Goal: Task Accomplishment & Management: Use online tool/utility

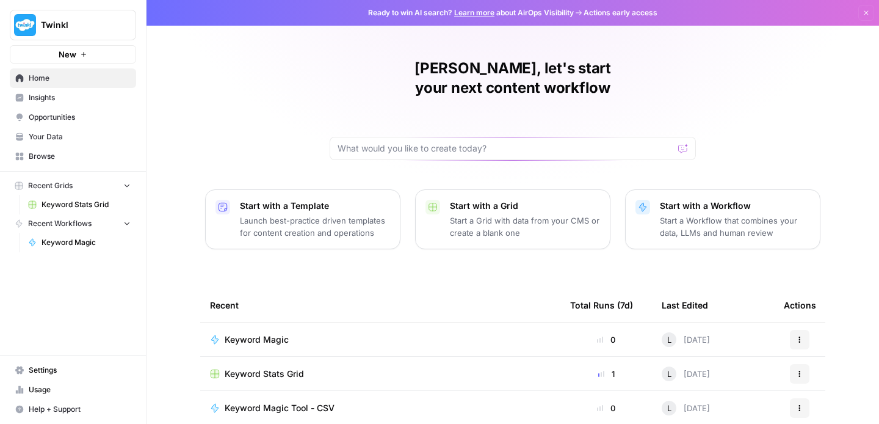
click at [85, 20] on span "Twinkl" at bounding box center [78, 25] width 74 height 12
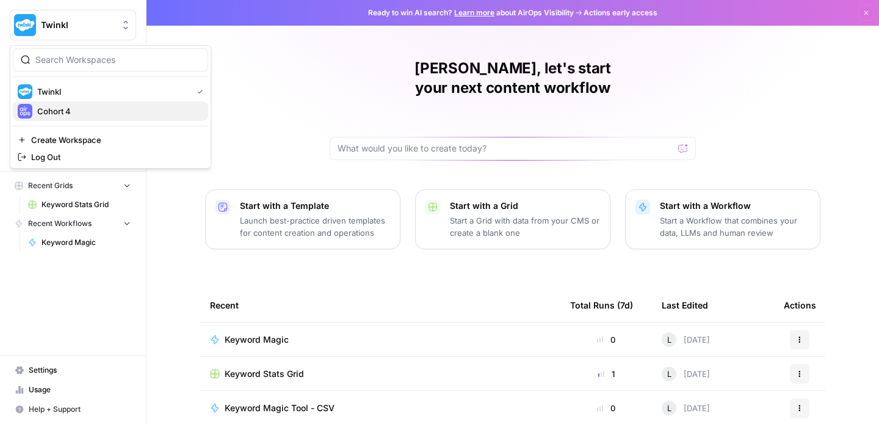
click at [90, 112] on span "Cohort 4" at bounding box center [117, 111] width 161 height 12
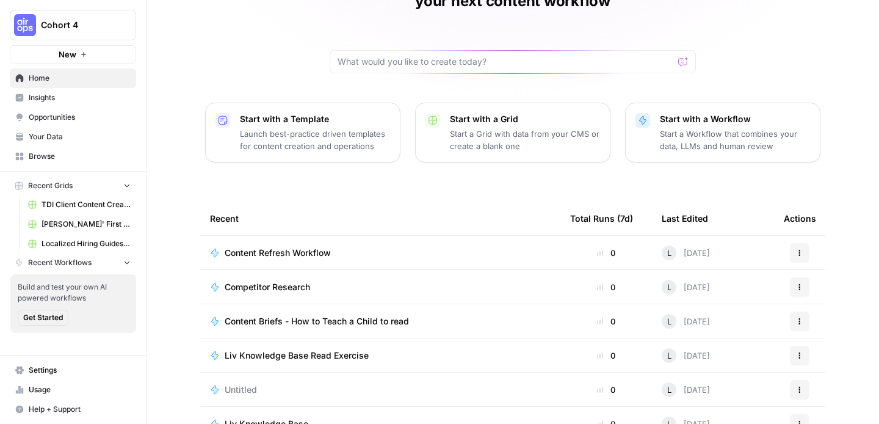
scroll to position [88, 0]
click at [332, 126] on p "Launch best-practice driven templates for content creation and operations" at bounding box center [315, 138] width 150 height 24
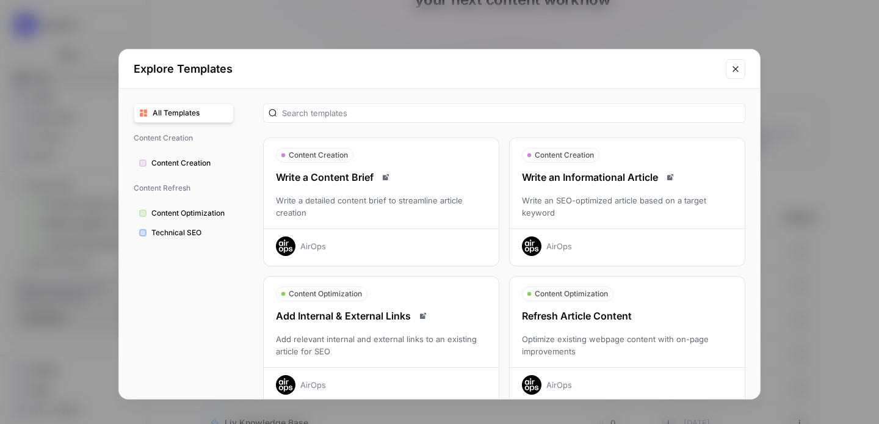
click at [737, 70] on icon "Close modal" at bounding box center [735, 68] width 5 height 5
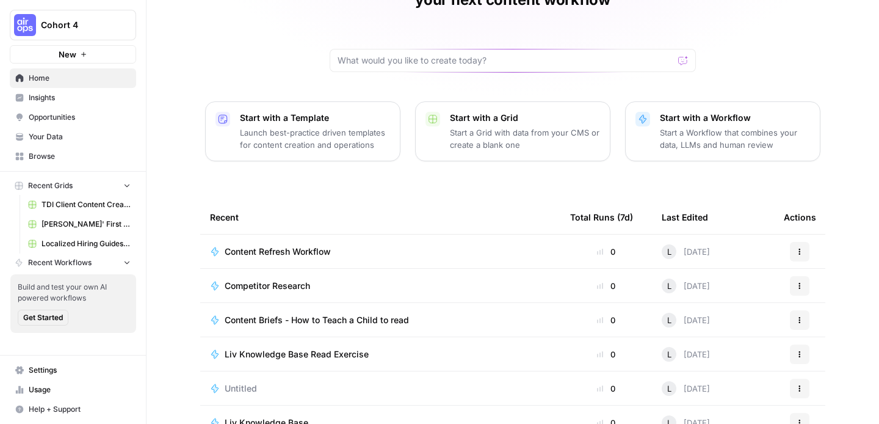
click at [711, 112] on p "Start with a Workflow" at bounding box center [735, 118] width 150 height 12
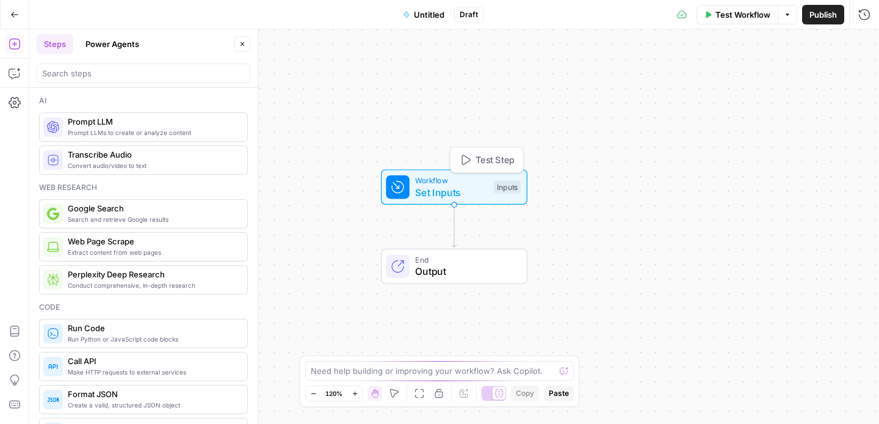
click at [443, 189] on span "Set Inputs" at bounding box center [451, 192] width 73 height 15
click at [737, 88] on span "Add Field" at bounding box center [741, 83] width 35 height 12
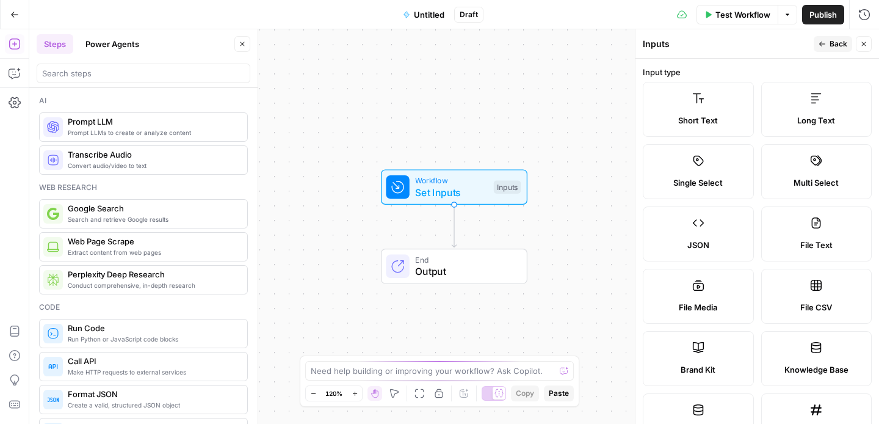
click at [695, 119] on span "Short Text" at bounding box center [698, 120] width 40 height 12
click at [717, 95] on label "Short Text" at bounding box center [698, 109] width 111 height 55
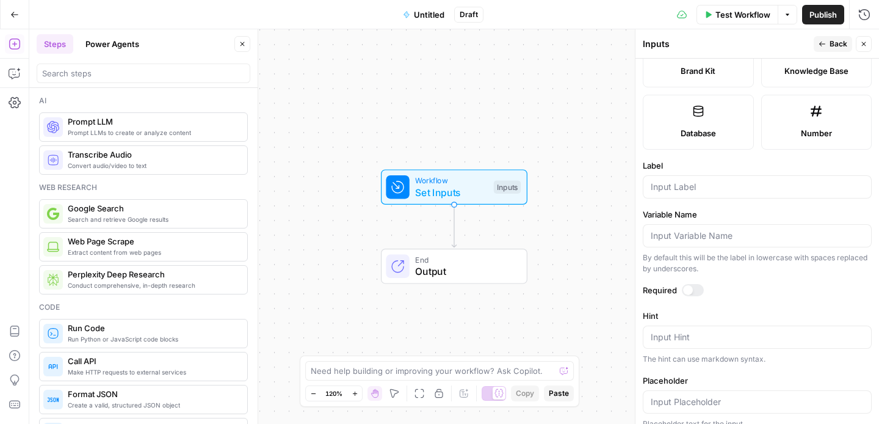
scroll to position [324, 0]
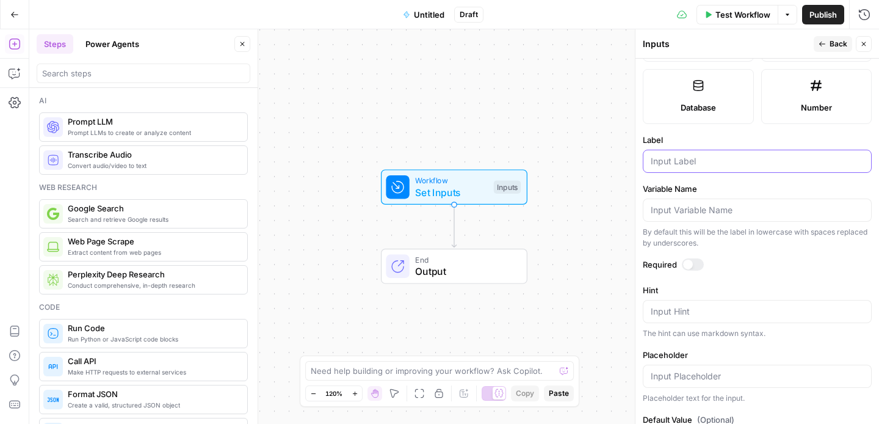
click at [693, 165] on input "Label" at bounding box center [757, 161] width 213 height 12
type input "Keyword"
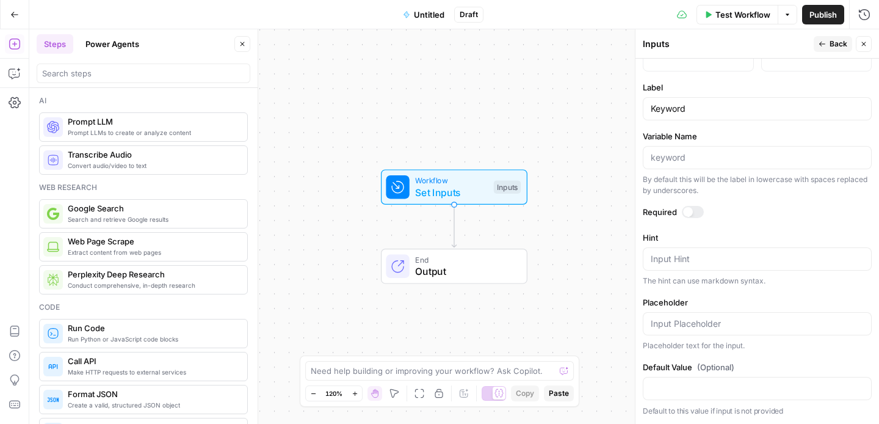
click at [836, 45] on span "Back" at bounding box center [839, 43] width 18 height 11
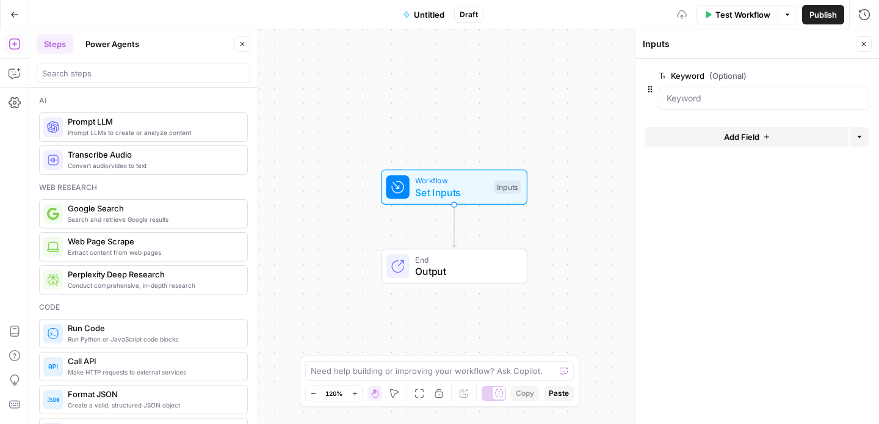
click at [731, 134] on span "Add Field" at bounding box center [741, 137] width 35 height 12
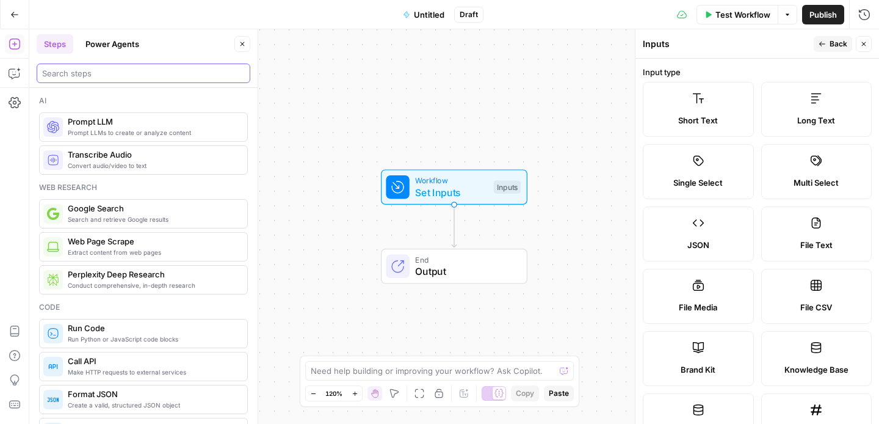
click at [99, 71] on input "search" at bounding box center [143, 73] width 203 height 12
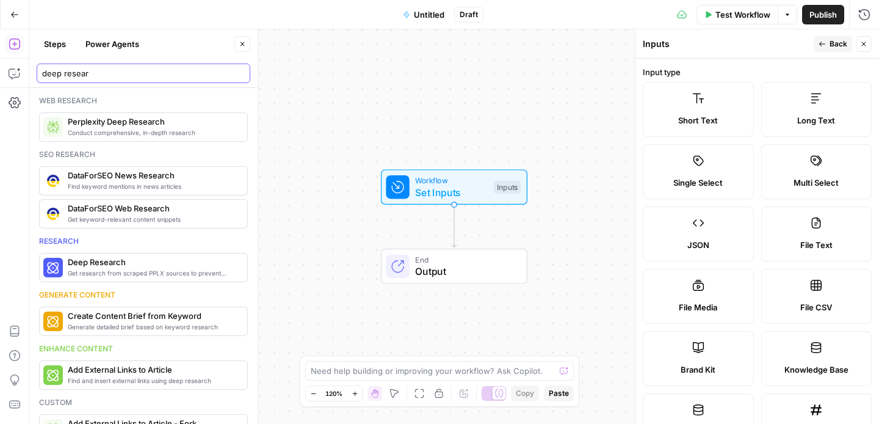
type input "deep resear"
click at [107, 124] on span "Perplexity Deep Research" at bounding box center [153, 121] width 170 height 12
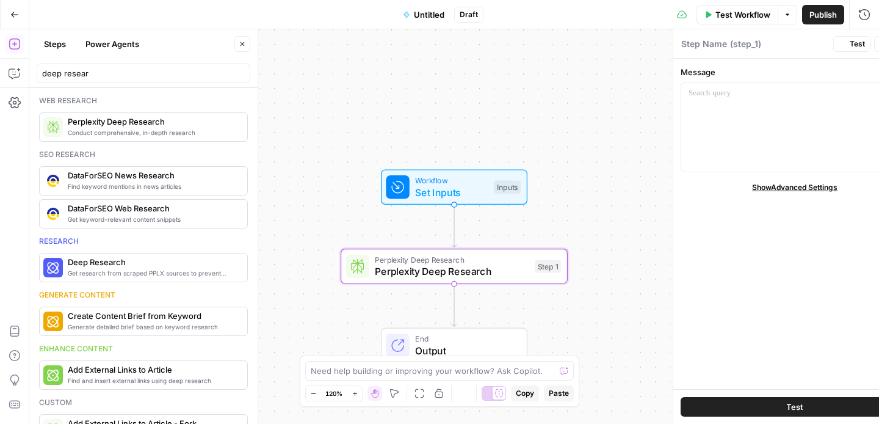
type textarea "Perplexity Deep Research"
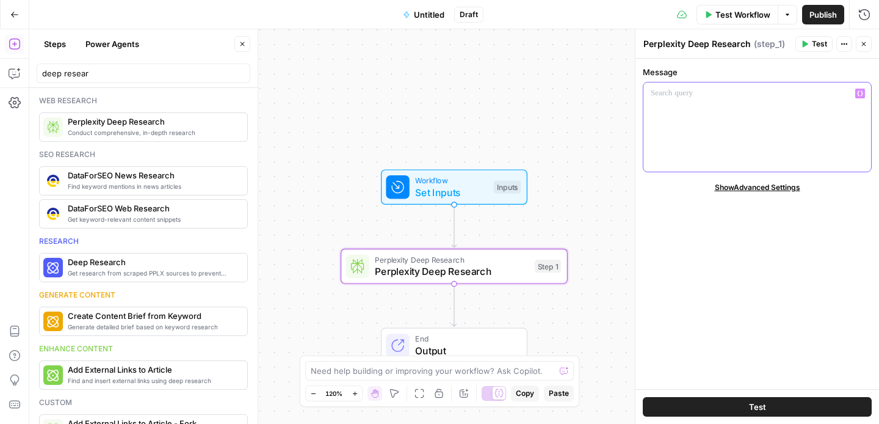
click at [698, 132] on div at bounding box center [757, 126] width 228 height 89
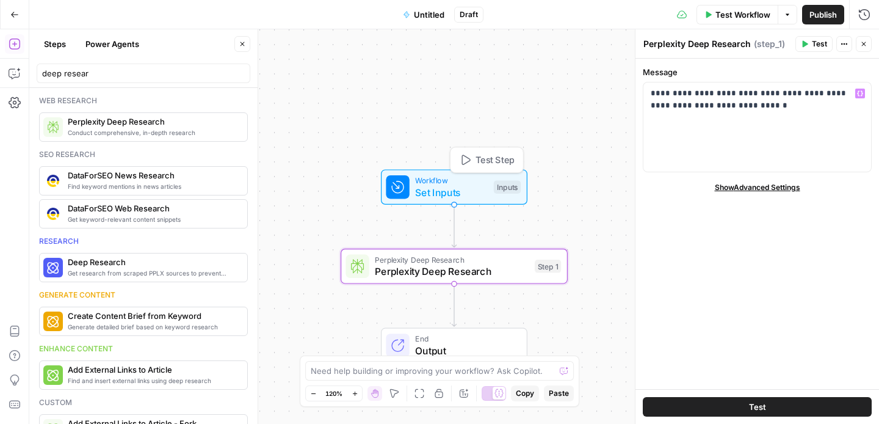
click at [466, 180] on span "Workflow" at bounding box center [451, 181] width 73 height 12
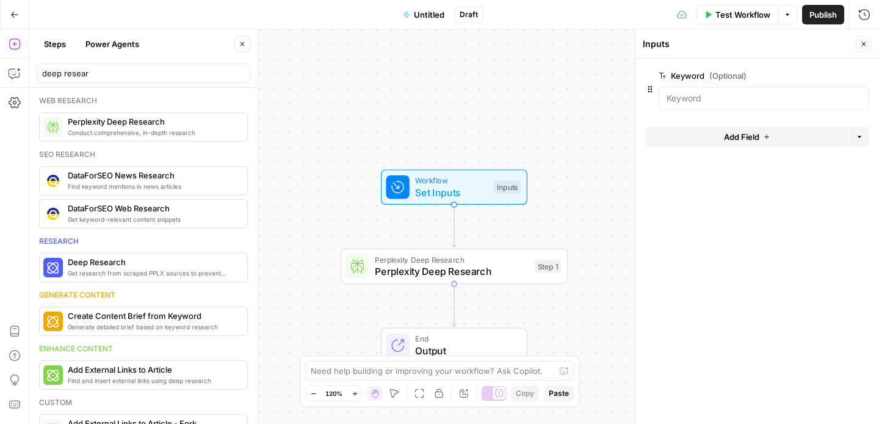
click at [700, 137] on button "Add Field" at bounding box center [746, 137] width 203 height 20
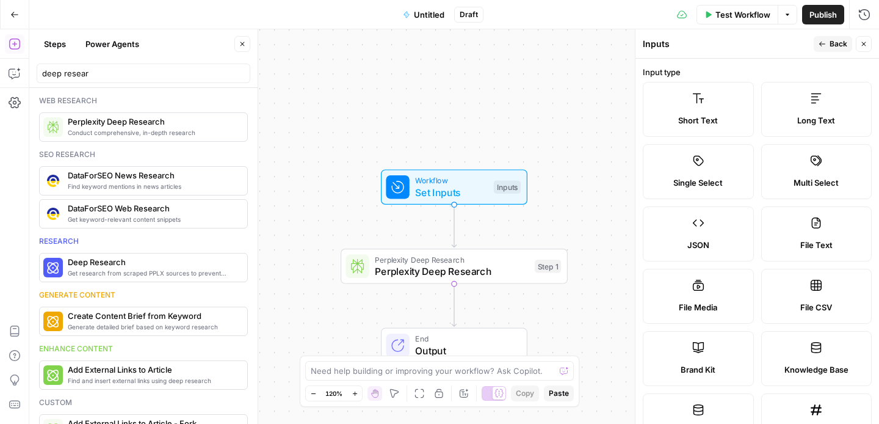
click at [697, 110] on label "Short Text" at bounding box center [698, 109] width 111 height 55
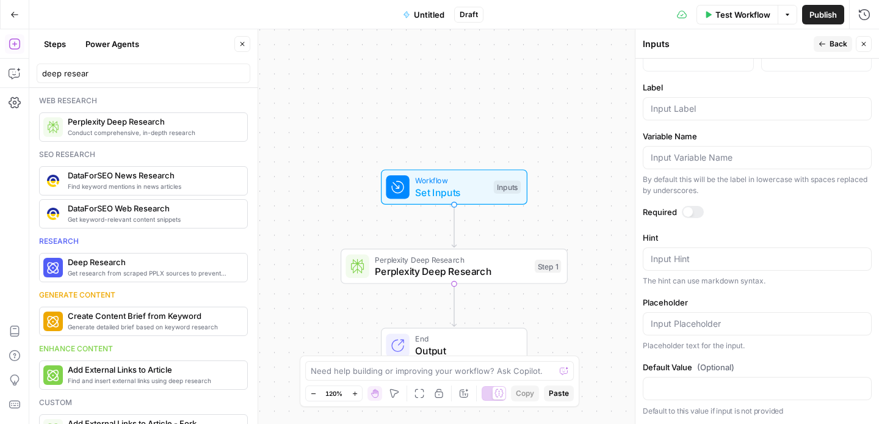
scroll to position [329, 0]
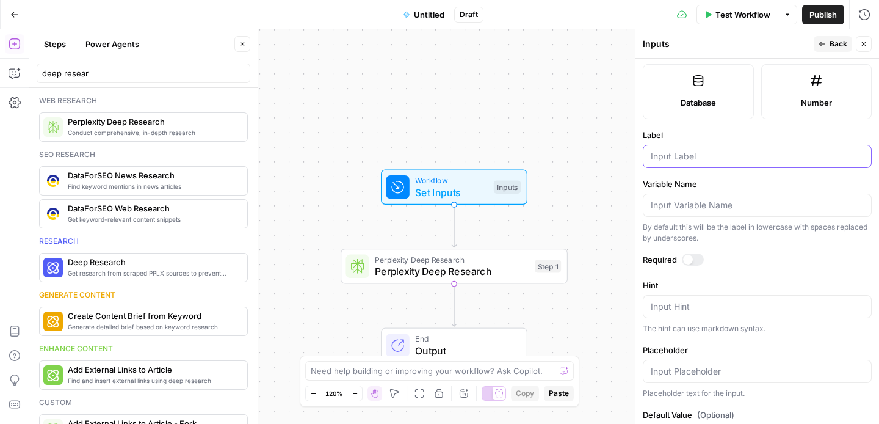
click at [675, 161] on input "Label" at bounding box center [757, 156] width 213 height 12
type input "G"
type input "Forum URL"
click at [833, 43] on span "Back" at bounding box center [839, 43] width 18 height 11
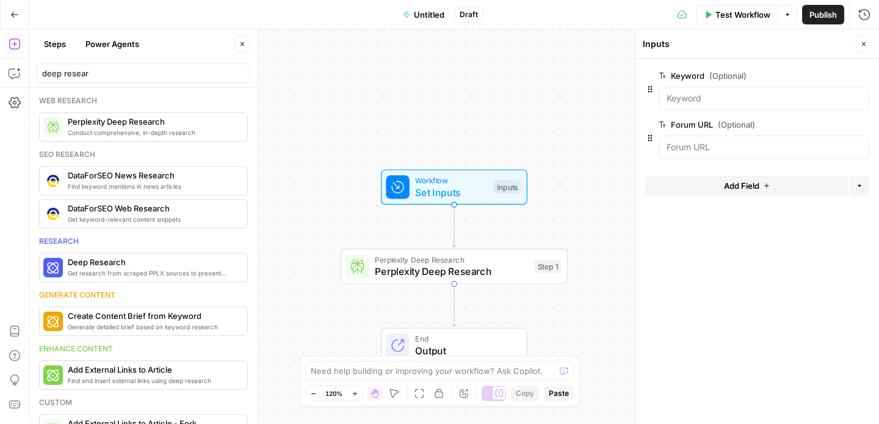
click at [475, 262] on span "Perplexity Deep Research" at bounding box center [452, 259] width 154 height 12
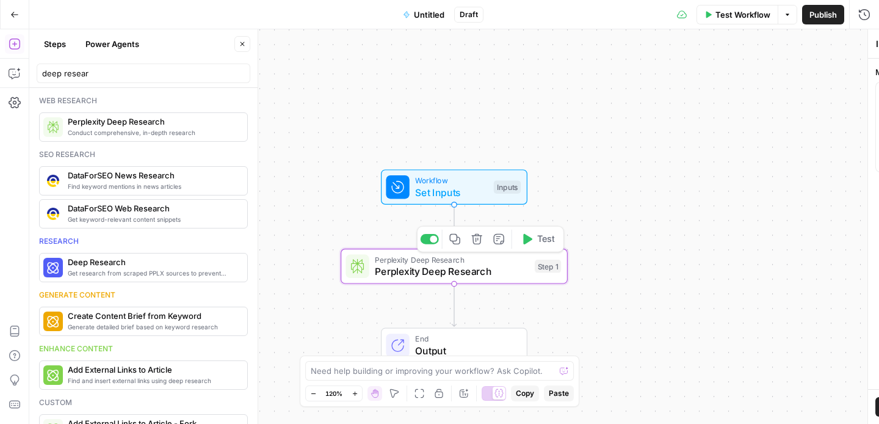
type textarea "Perplexity Deep Research"
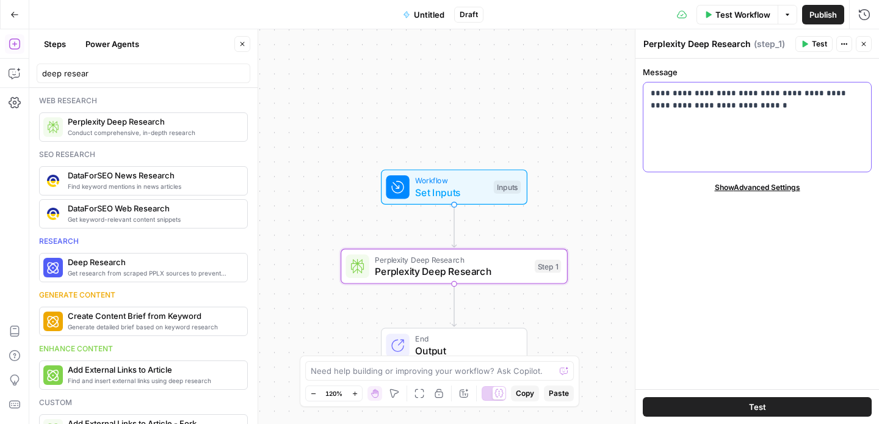
click at [765, 107] on p "**********" at bounding box center [757, 99] width 213 height 24
click at [861, 95] on icon "button" at bounding box center [860, 93] width 6 height 5
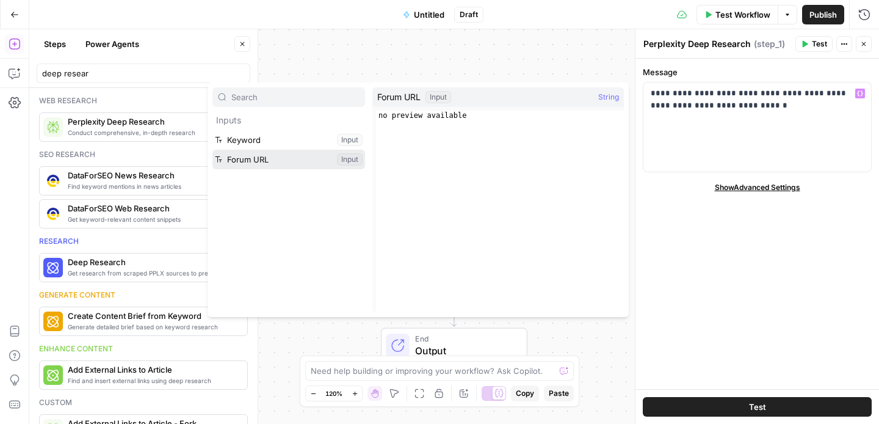
click at [297, 158] on button "Select variable Forum URL" at bounding box center [288, 160] width 153 height 20
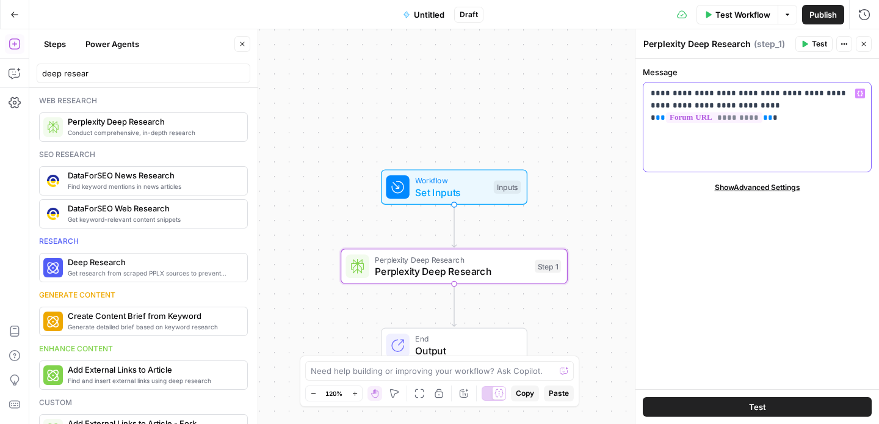
drag, startPoint x: 846, startPoint y: 104, endPoint x: 690, endPoint y: 94, distance: 156.0
click at [690, 94] on p "**********" at bounding box center [757, 99] width 213 height 24
click at [855, 92] on p "**********" at bounding box center [757, 99] width 213 height 24
click at [858, 92] on icon "button" at bounding box center [860, 93] width 6 height 5
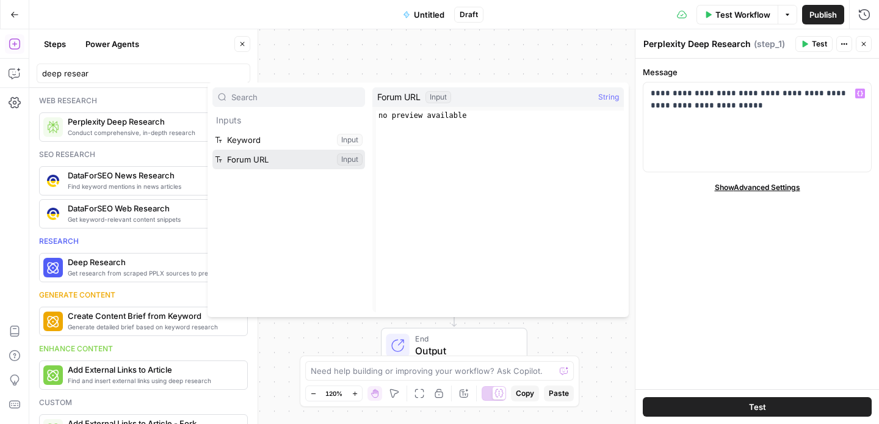
click at [270, 154] on button "Select variable Forum URL" at bounding box center [288, 160] width 153 height 20
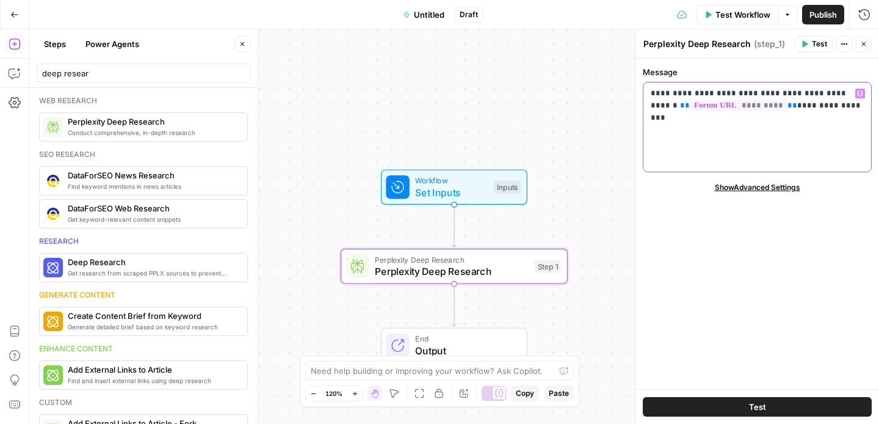
drag, startPoint x: 756, startPoint y: 107, endPoint x: 644, endPoint y: 109, distance: 112.3
click at [644, 109] on div "**********" at bounding box center [757, 126] width 228 height 89
click at [738, 107] on p "**********" at bounding box center [757, 99] width 213 height 24
click at [859, 93] on icon "button" at bounding box center [860, 93] width 6 height 6
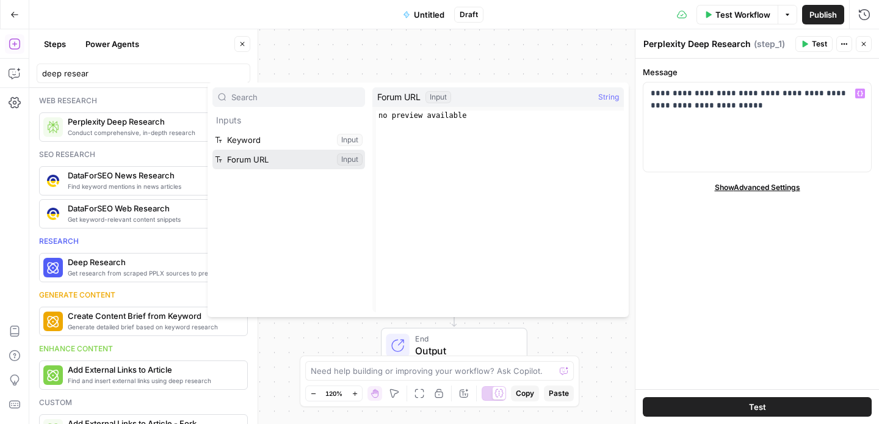
click at [276, 156] on button "Select variable Forum URL" at bounding box center [288, 160] width 153 height 20
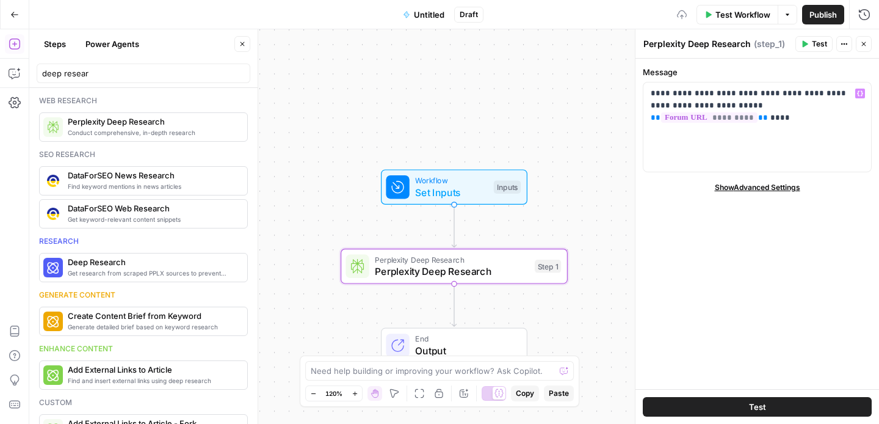
click at [479, 184] on span "Workflow" at bounding box center [451, 181] width 73 height 12
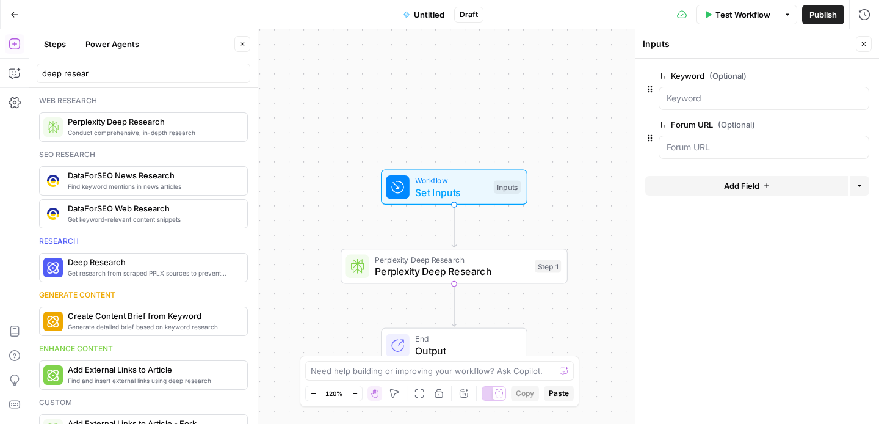
click at [737, 190] on span "Add Field" at bounding box center [741, 185] width 35 height 12
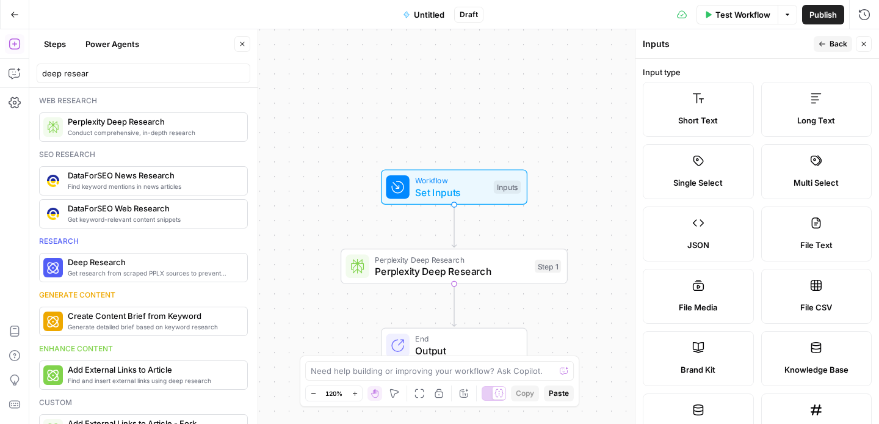
click at [702, 105] on label "Short Text" at bounding box center [698, 109] width 111 height 55
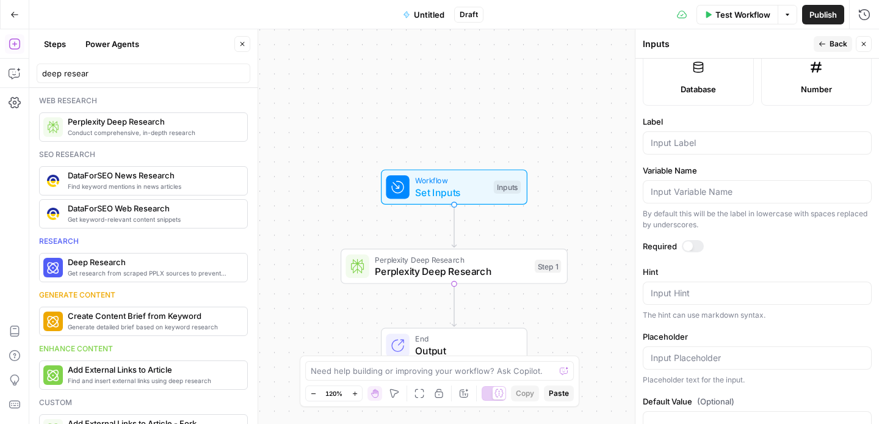
scroll to position [341, 0]
click at [678, 132] on div at bounding box center [757, 143] width 229 height 23
click at [681, 188] on input "Variable Name" at bounding box center [757, 193] width 213 height 12
click at [692, 142] on input "Brand" at bounding box center [757, 144] width 213 height 12
type input "Brand URL"
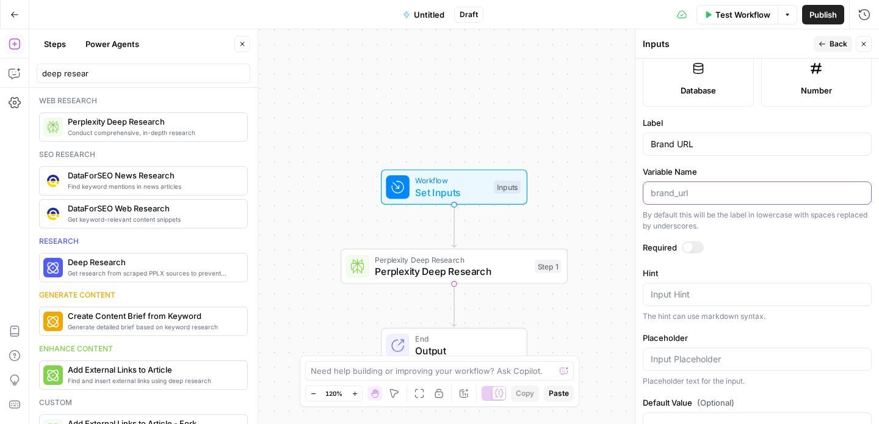
click at [689, 187] on input "Variable Name" at bounding box center [757, 193] width 213 height 12
click at [684, 195] on input "[DOMAIN_NAME]" at bounding box center [757, 193] width 213 height 12
type input "[DOMAIN_NAME]"
click at [452, 264] on span "Perplexity Deep Research" at bounding box center [452, 271] width 154 height 15
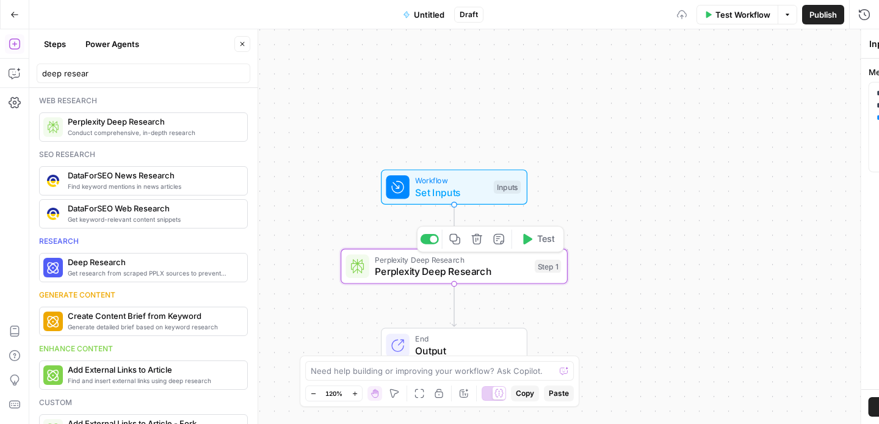
type textarea "Perplexity Deep Research"
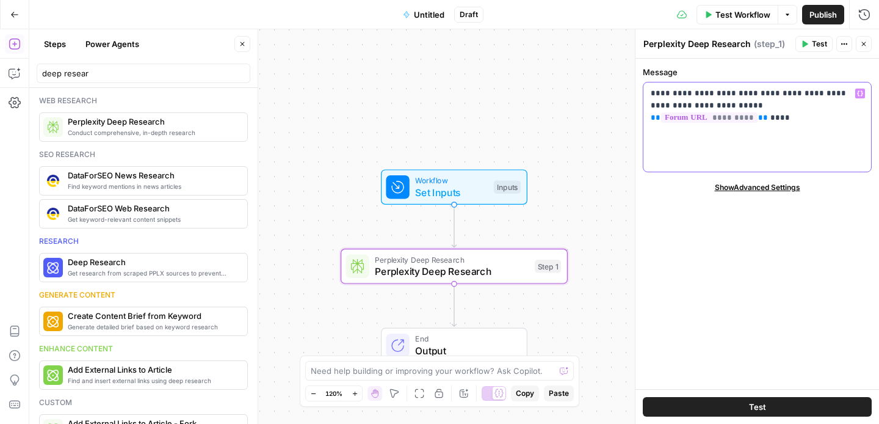
click at [854, 114] on div "**********" at bounding box center [757, 126] width 228 height 89
click at [831, 106] on p "**********" at bounding box center [757, 99] width 213 height 24
click at [861, 92] on icon "button" at bounding box center [860, 93] width 6 height 6
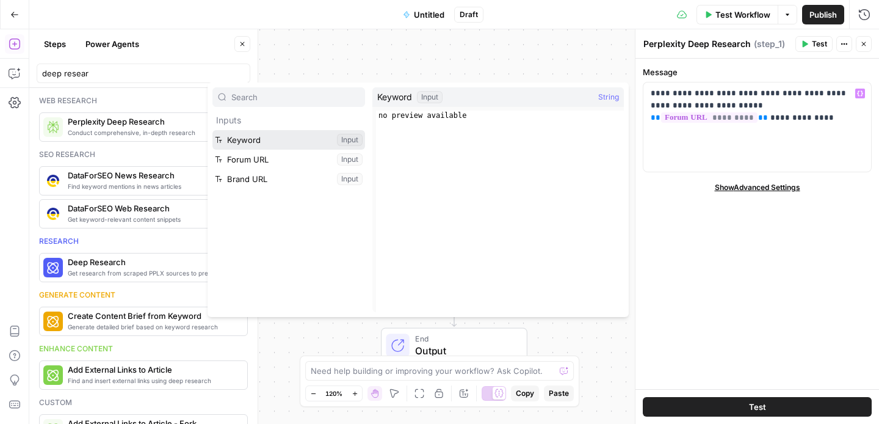
click at [270, 139] on button "Select variable Keyword" at bounding box center [288, 140] width 153 height 20
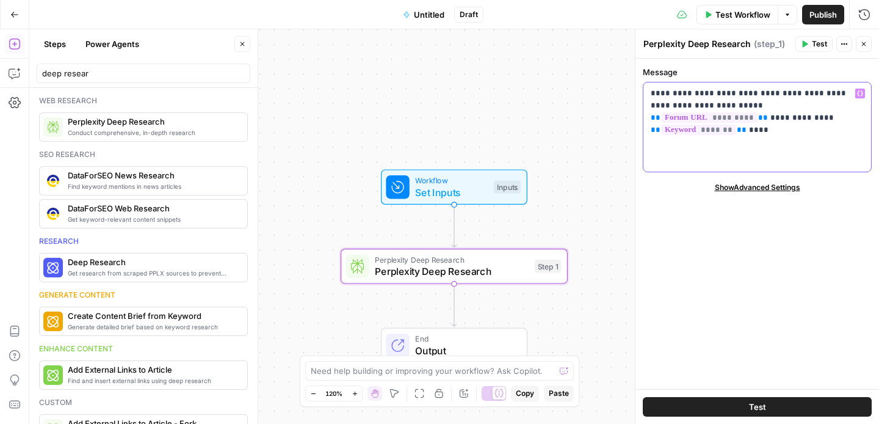
click at [859, 95] on icon "button" at bounding box center [860, 93] width 6 height 6
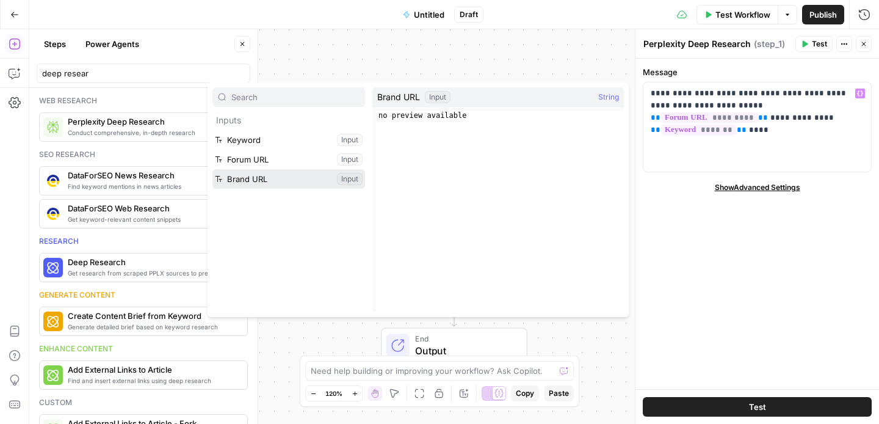
click at [273, 177] on button "Select variable Brand URL" at bounding box center [288, 179] width 153 height 20
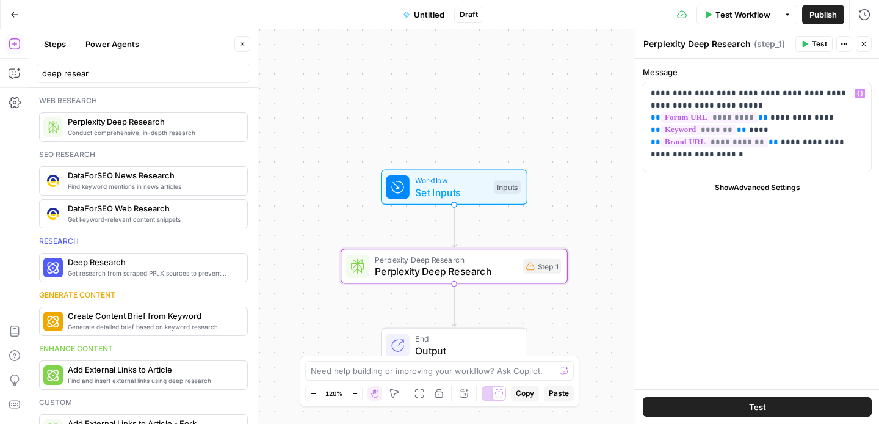
click at [779, 407] on button "Test" at bounding box center [757, 407] width 229 height 20
click at [480, 206] on div "Workflow Set Inputs Inputs Perplexity Deep Research Perplexity Deep Research St…" at bounding box center [454, 226] width 850 height 394
click at [748, 12] on span "Test Workflow" at bounding box center [742, 15] width 55 height 12
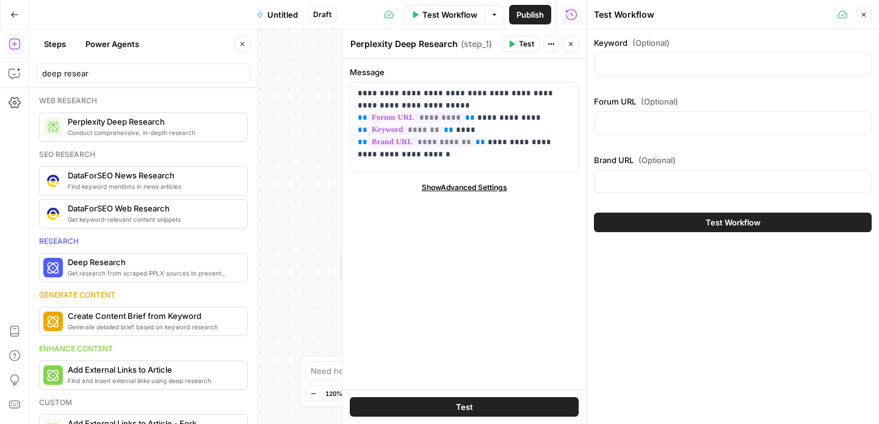
click at [642, 79] on div "Keyword (Optional)" at bounding box center [733, 59] width 278 height 44
click at [642, 56] on div at bounding box center [733, 63] width 278 height 23
type input "h"
type input "teach a child at home"
click at [631, 128] on input "Forum URL (Optional)" at bounding box center [733, 123] width 262 height 12
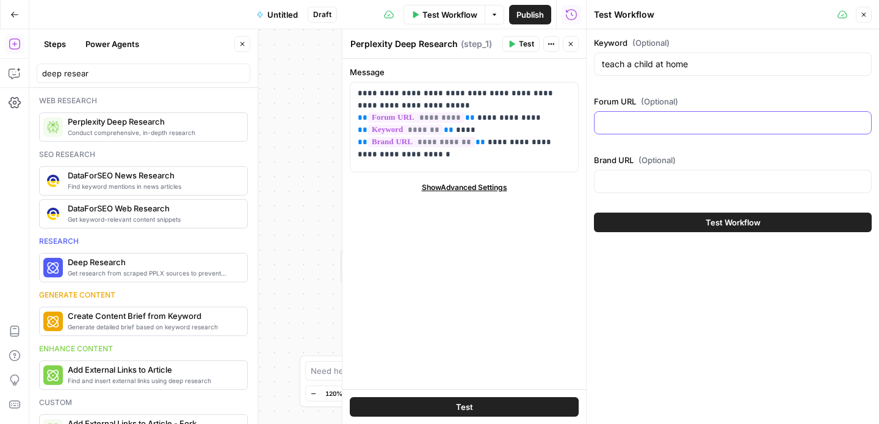
paste input "[URL][DOMAIN_NAME]"
type input "[URL][DOMAIN_NAME]"
click at [637, 172] on div at bounding box center [733, 181] width 278 height 23
drag, startPoint x: 654, startPoint y: 124, endPoint x: 595, endPoint y: 124, distance: 59.8
click at [595, 124] on div "[URL][DOMAIN_NAME]" at bounding box center [733, 122] width 278 height 23
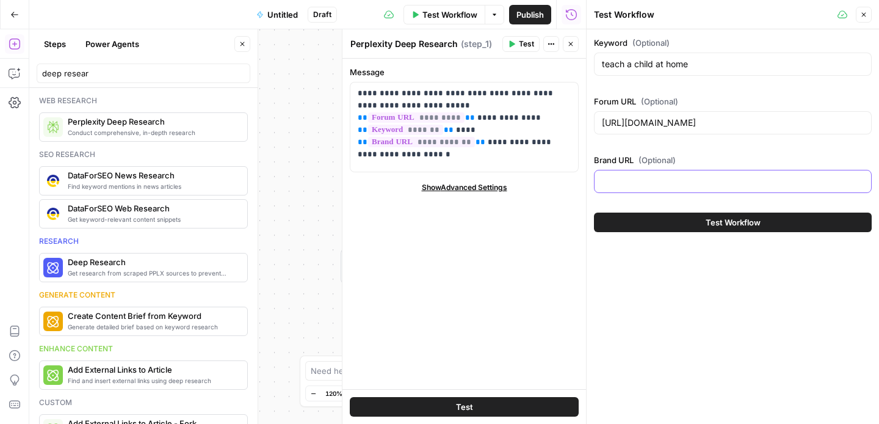
click at [607, 181] on input "Brand URL (Optional)" at bounding box center [733, 181] width 262 height 12
paste input "[URL]."
click at [711, 233] on div "Test Workflow" at bounding box center [733, 222] width 278 height 34
click at [712, 227] on span "Test Workflow" at bounding box center [733, 222] width 55 height 12
click at [692, 221] on button "Test Workflow" at bounding box center [733, 222] width 278 height 20
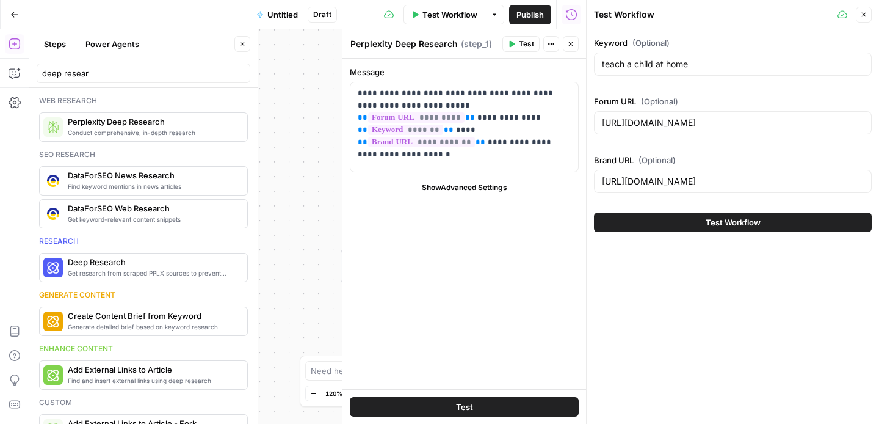
click at [694, 216] on button "Test Workflow" at bounding box center [733, 222] width 278 height 20
click at [454, 10] on span "Test Workflow" at bounding box center [449, 15] width 55 height 12
click at [699, 219] on button "Test Workflow" at bounding box center [733, 222] width 278 height 20
click at [457, 15] on span "Test Workflow" at bounding box center [449, 15] width 55 height 12
click at [476, 138] on span "**" at bounding box center [481, 142] width 10 height 8
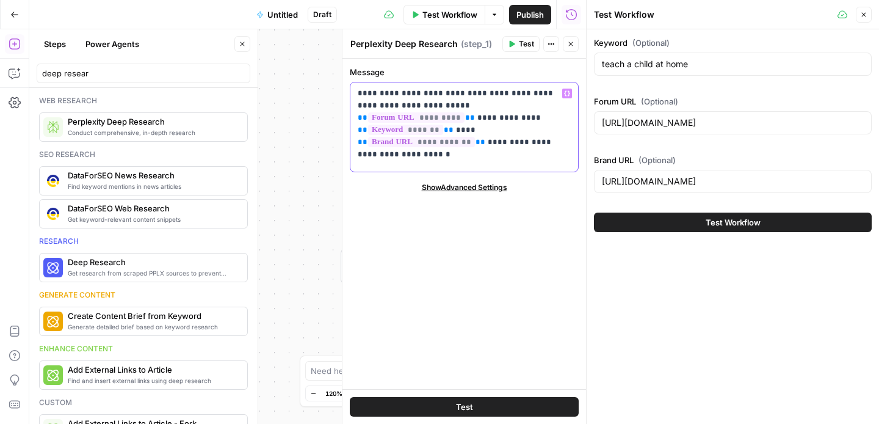
drag, startPoint x: 532, startPoint y: 106, endPoint x: 427, endPoint y: 103, distance: 105.0
click at [427, 103] on p "**********" at bounding box center [464, 117] width 213 height 61
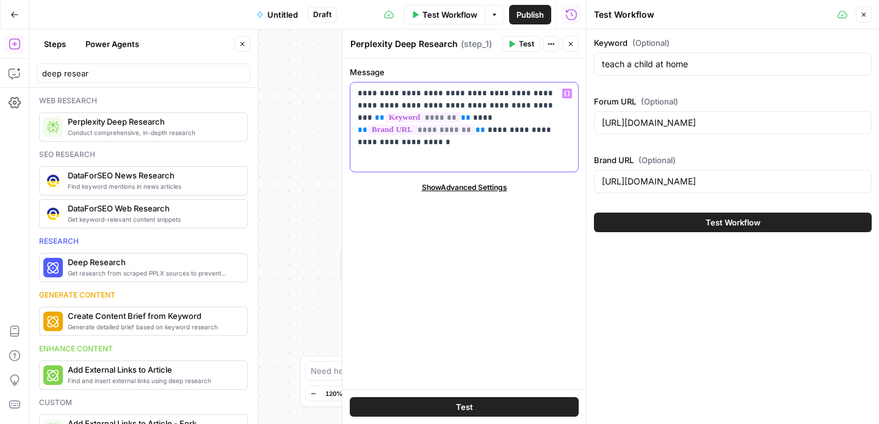
drag, startPoint x: 448, startPoint y: 116, endPoint x: 359, endPoint y: 114, distance: 89.2
click at [359, 114] on p "**********" at bounding box center [464, 117] width 213 height 61
drag, startPoint x: 541, startPoint y: 119, endPoint x: 427, endPoint y: 118, distance: 114.2
click at [427, 118] on p "**********" at bounding box center [464, 111] width 213 height 49
click at [468, 404] on span "Test" at bounding box center [464, 406] width 17 height 12
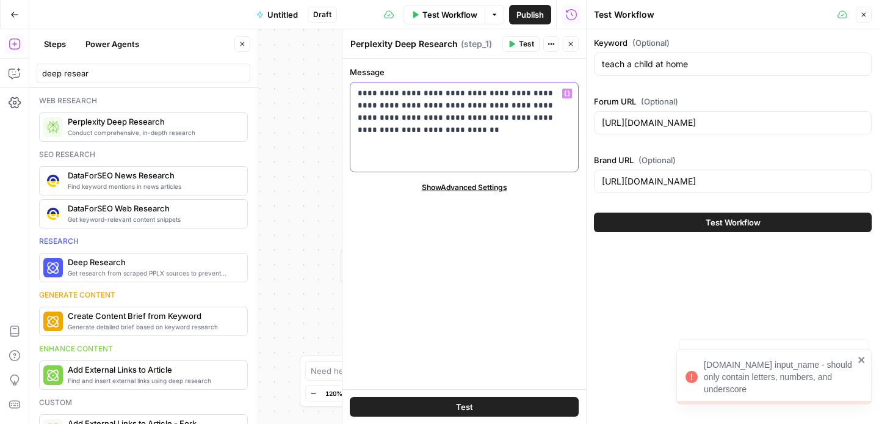
click at [424, 133] on p "**********" at bounding box center [464, 111] width 213 height 49
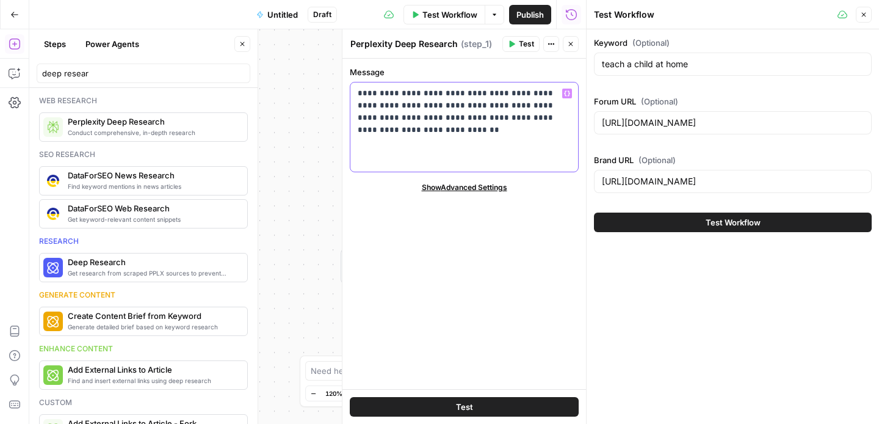
click at [455, 128] on p "**********" at bounding box center [464, 111] width 213 height 49
click at [453, 114] on p "**********" at bounding box center [464, 111] width 213 height 49
click at [701, 186] on input "[URL][DOMAIN_NAME]" at bounding box center [733, 181] width 262 height 12
click at [474, 397] on button "Test" at bounding box center [464, 407] width 229 height 20
click at [724, 195] on div "Brand URL (Optional) [URL][DOMAIN_NAME]" at bounding box center [733, 176] width 278 height 44
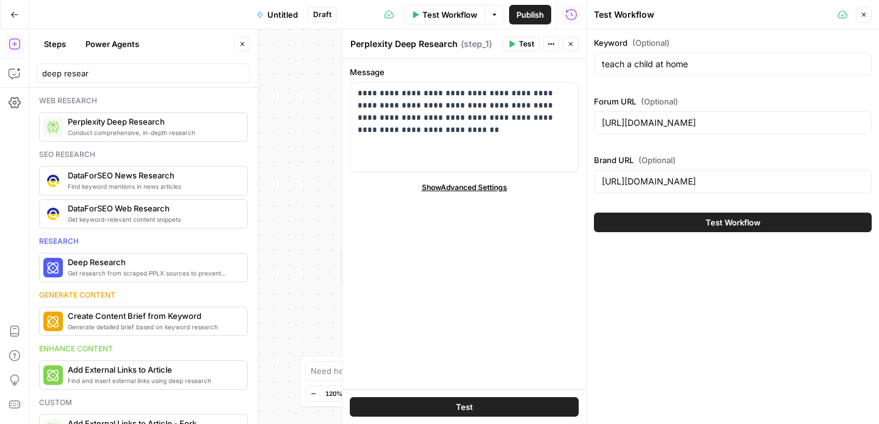
click at [724, 195] on div "Brand URL (Optional) [URL][DOMAIN_NAME]" at bounding box center [733, 176] width 278 height 44
click at [717, 184] on input "[URL][DOMAIN_NAME]" at bounding box center [733, 181] width 262 height 12
drag, startPoint x: 634, startPoint y: 183, endPoint x: 587, endPoint y: 184, distance: 47.0
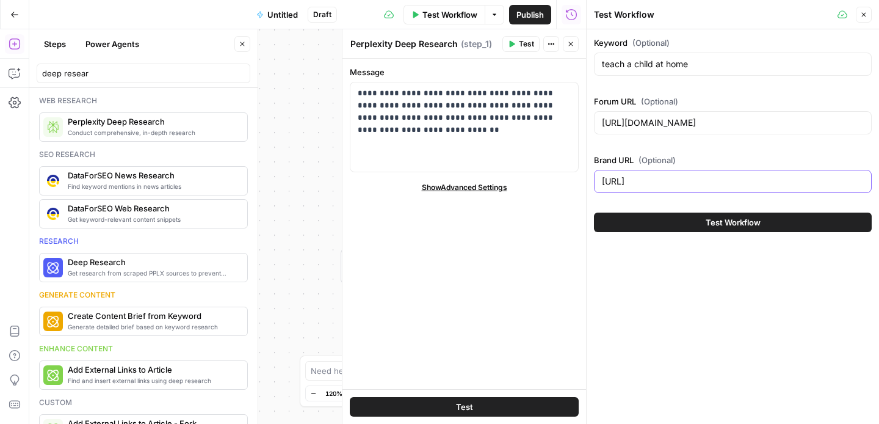
click at [587, 184] on div "Test Workflow Close Keyword (Optional) teach a child at home Forum URL (Optiona…" at bounding box center [732, 212] width 293 height 424
type input "www.twinkl"
drag, startPoint x: 653, startPoint y: 124, endPoint x: 598, endPoint y: 125, distance: 55.6
click at [598, 125] on div "[URL][DOMAIN_NAME]" at bounding box center [733, 122] width 278 height 23
click at [682, 118] on input "[DOMAIN_NAME][URL]" at bounding box center [733, 123] width 262 height 12
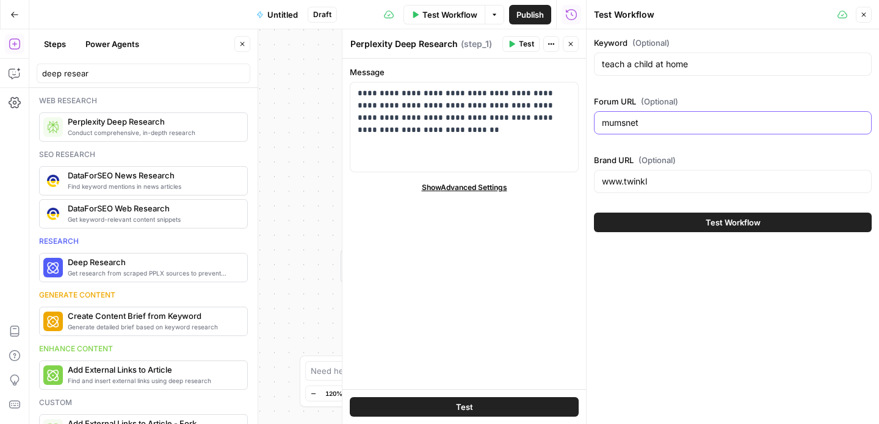
type input "mumsnet"
click at [454, 406] on button "Test" at bounding box center [464, 407] width 229 height 20
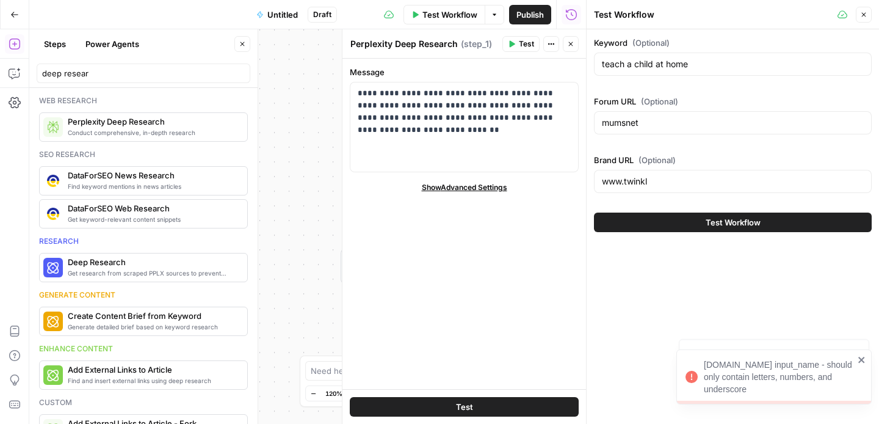
click at [570, 43] on icon "button" at bounding box center [571, 44] width 4 height 4
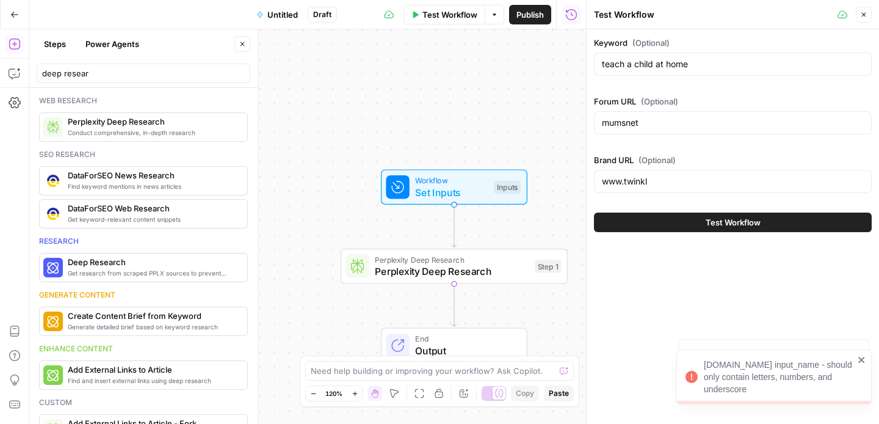
click at [443, 284] on div "Workflow Set Inputs Inputs Perplexity Deep Research Perplexity Deep Research St…" at bounding box center [307, 226] width 557 height 394
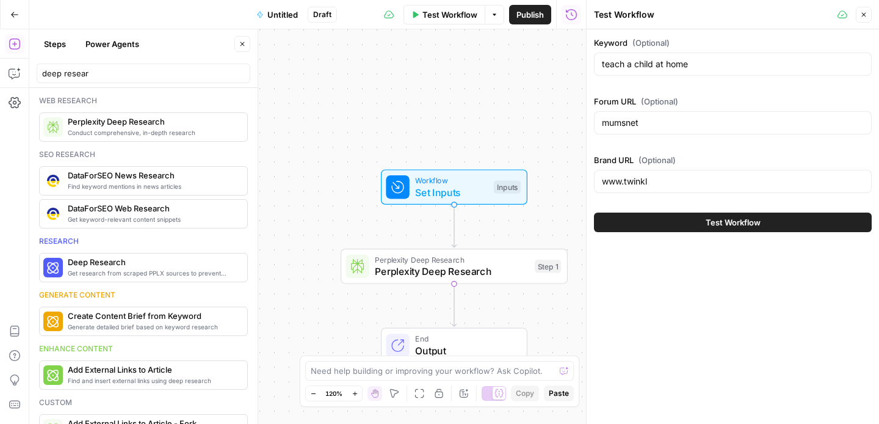
click at [440, 273] on span "Perplexity Deep Research" at bounding box center [452, 271] width 154 height 15
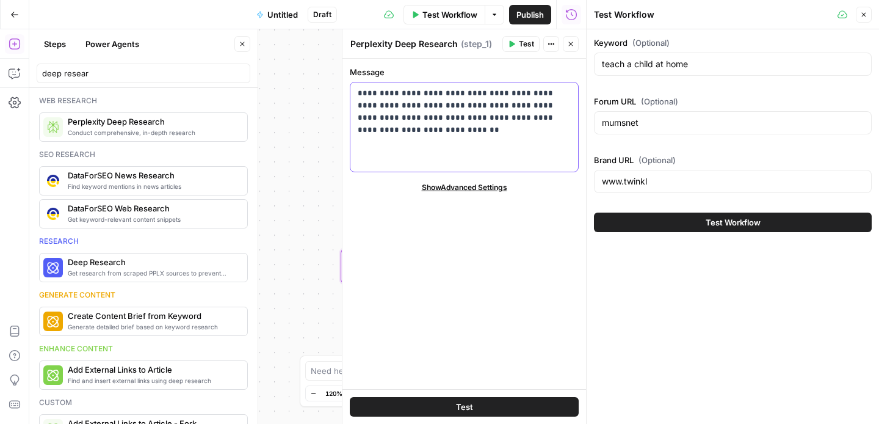
click at [471, 127] on p "**********" at bounding box center [464, 111] width 213 height 49
click at [449, 402] on button "Test" at bounding box center [464, 407] width 229 height 20
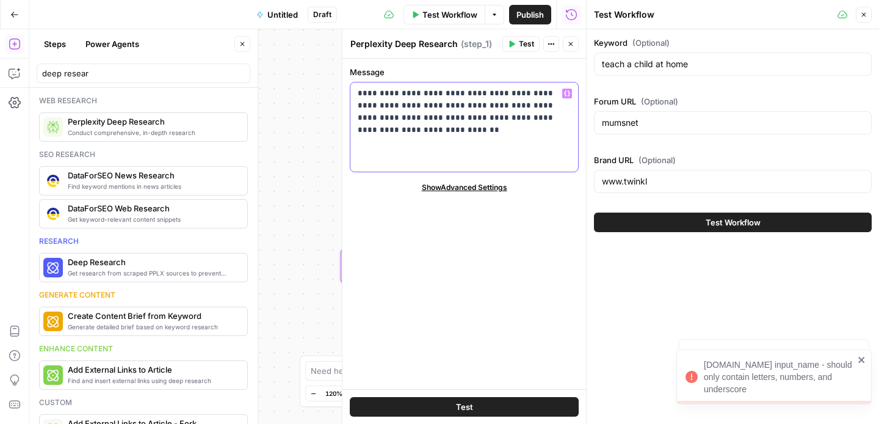
click at [475, 131] on p "**********" at bounding box center [464, 111] width 213 height 49
drag, startPoint x: 475, startPoint y: 131, endPoint x: 355, endPoint y: 91, distance: 126.8
click at [355, 91] on div "**********" at bounding box center [464, 126] width 228 height 89
copy p "**********"
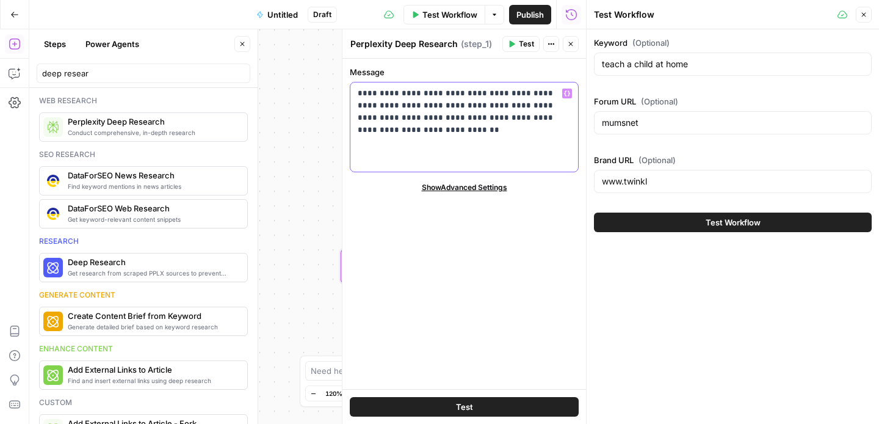
click at [469, 159] on div "**********" at bounding box center [464, 126] width 228 height 89
drag, startPoint x: 454, startPoint y: 137, endPoint x: 405, endPoint y: 123, distance: 50.8
click at [405, 123] on div "**********" at bounding box center [464, 126] width 228 height 89
click at [449, 410] on button "Test" at bounding box center [464, 407] width 229 height 20
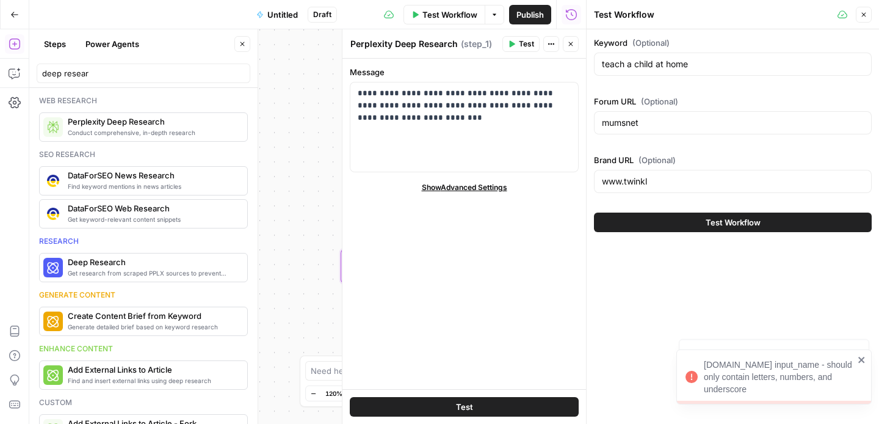
click at [863, 20] on button "Close" at bounding box center [864, 15] width 16 height 16
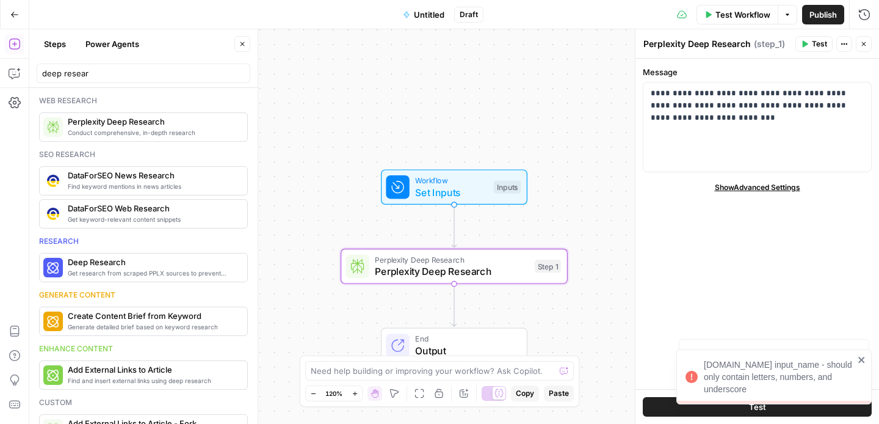
click at [487, 183] on div "Workflow Set Inputs Inputs Test Step" at bounding box center [453, 187] width 135 height 25
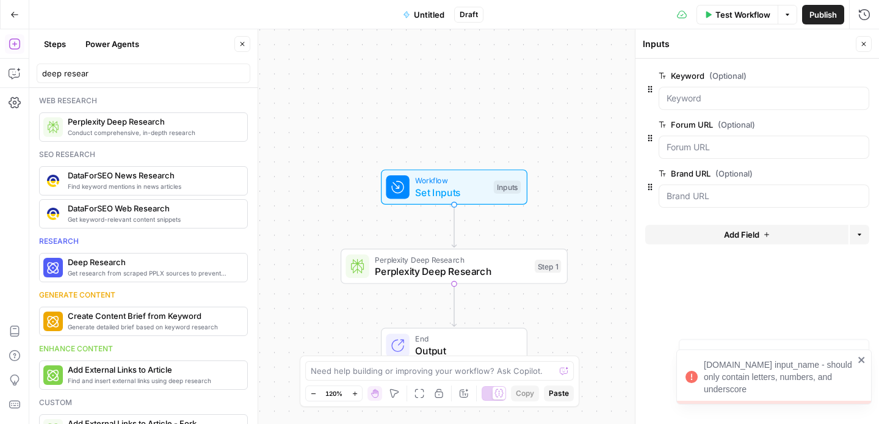
click at [863, 77] on icon "button" at bounding box center [862, 76] width 7 height 7
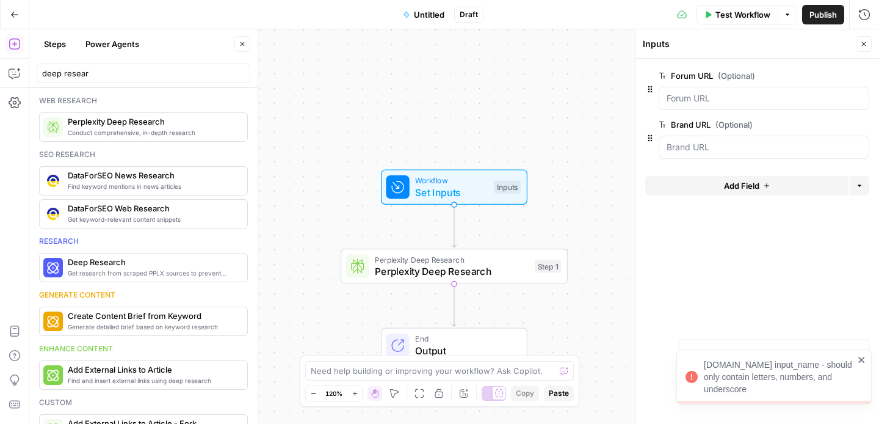
click at [863, 77] on icon "button" at bounding box center [862, 76] width 7 height 7
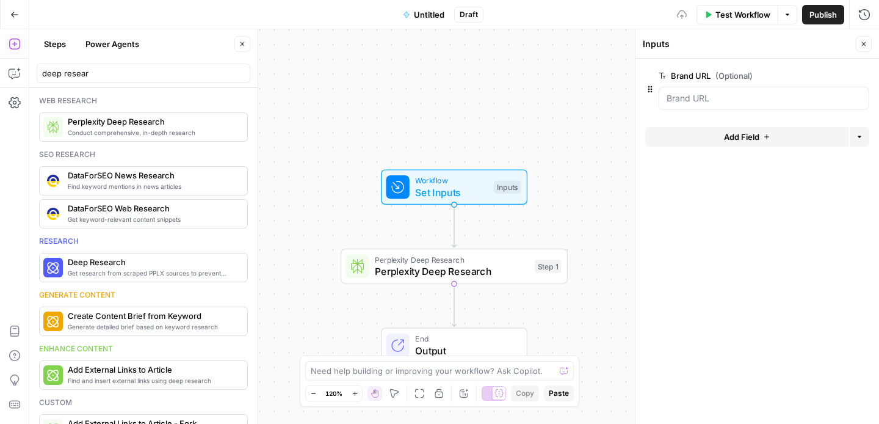
click at [863, 77] on icon "button" at bounding box center [862, 76] width 7 height 7
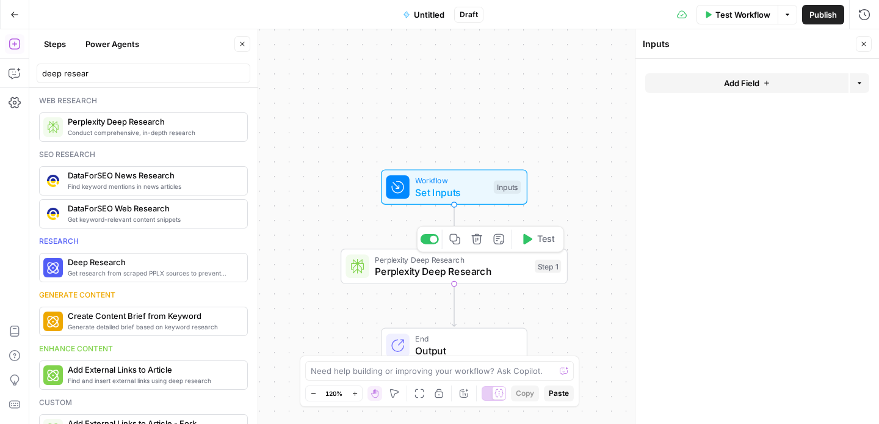
click at [479, 272] on span "Perplexity Deep Research" at bounding box center [452, 271] width 154 height 15
type textarea "Perplexity Deep Research"
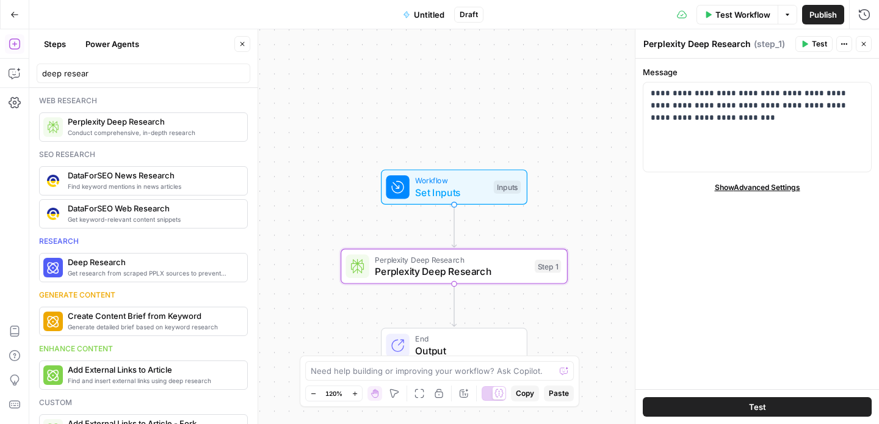
click at [694, 405] on button "Test" at bounding box center [757, 407] width 229 height 20
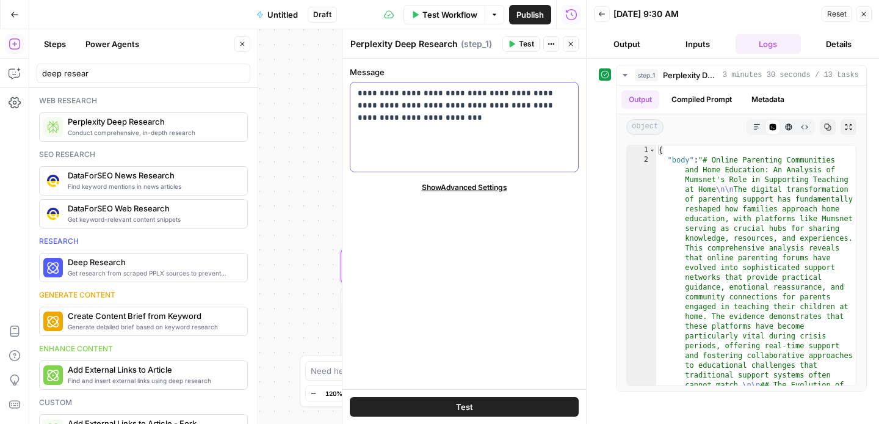
click at [474, 115] on p "**********" at bounding box center [464, 105] width 213 height 37
click at [381, 104] on p "**********" at bounding box center [464, 105] width 213 height 37
click at [514, 116] on p "**********" at bounding box center [464, 105] width 213 height 37
click at [461, 401] on span "Test" at bounding box center [464, 406] width 17 height 12
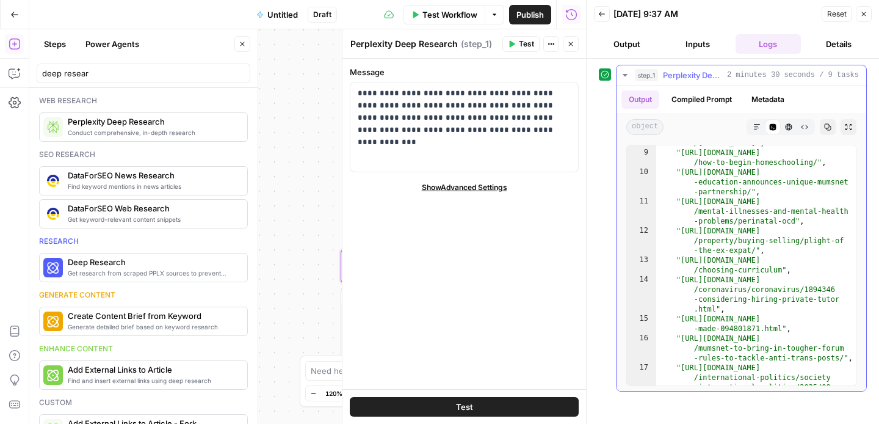
scroll to position [5300, 0]
click at [499, 134] on p "**********" at bounding box center [464, 111] width 213 height 49
click at [499, 108] on p "**********" at bounding box center [464, 111] width 213 height 49
drag, startPoint x: 529, startPoint y: 106, endPoint x: 493, endPoint y: 107, distance: 36.0
click at [493, 107] on p "**********" at bounding box center [464, 111] width 213 height 49
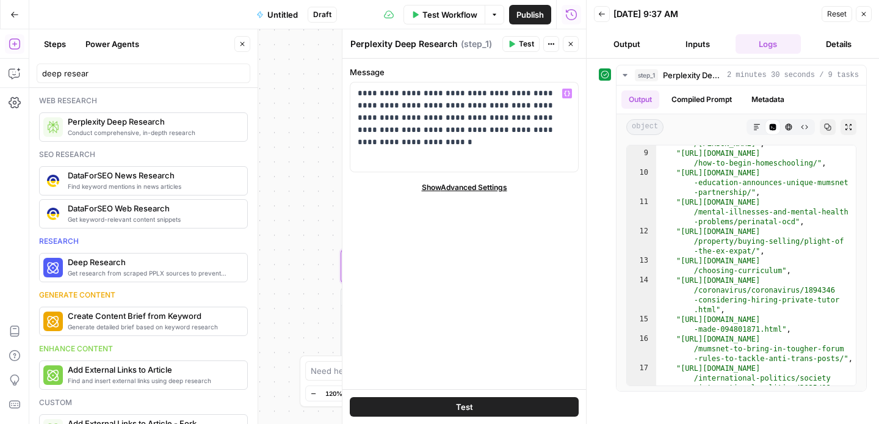
click at [467, 188] on span "Show Advanced Settings" at bounding box center [464, 187] width 85 height 11
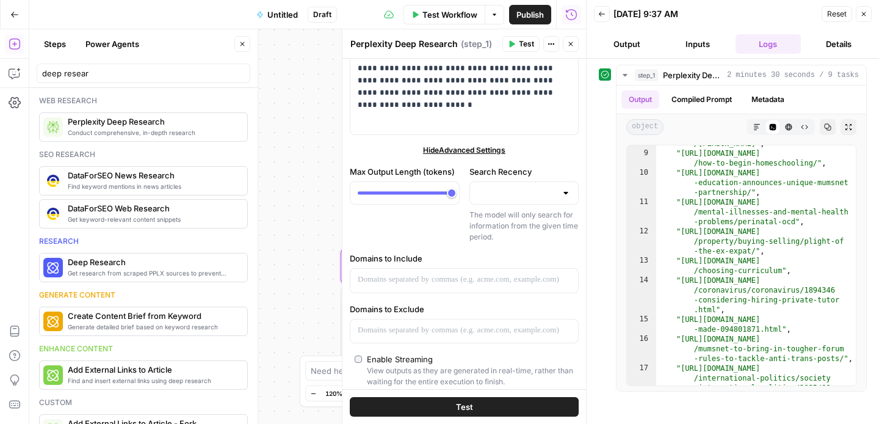
scroll to position [76, 0]
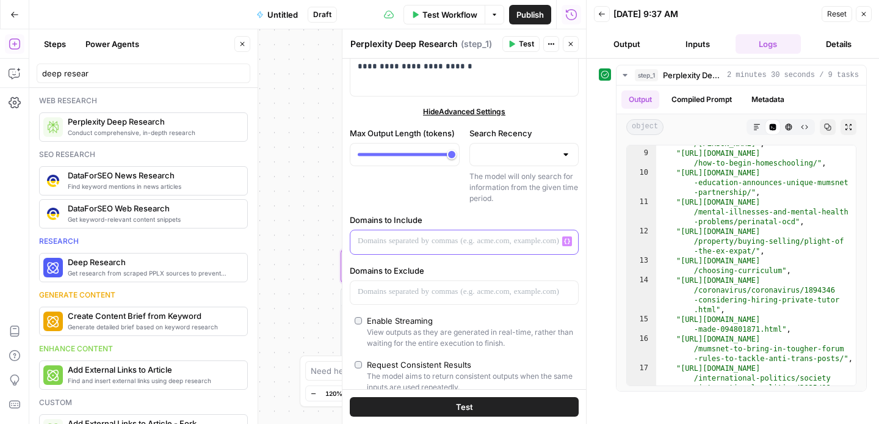
click at [471, 244] on p at bounding box center [464, 241] width 213 height 12
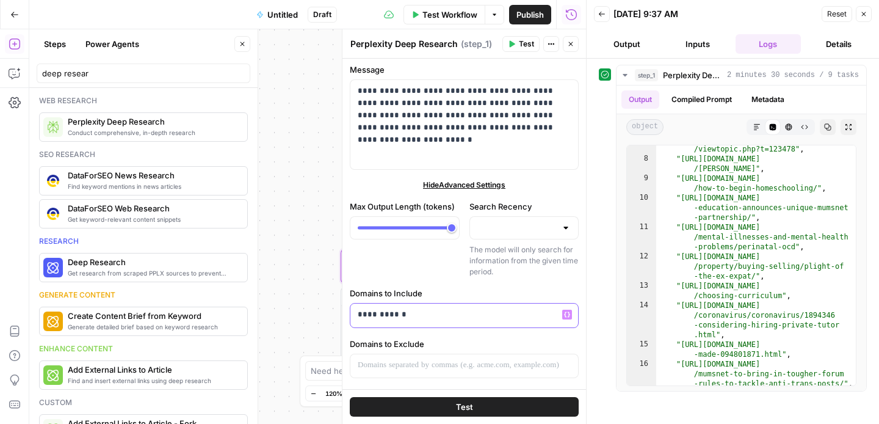
scroll to position [0, 0]
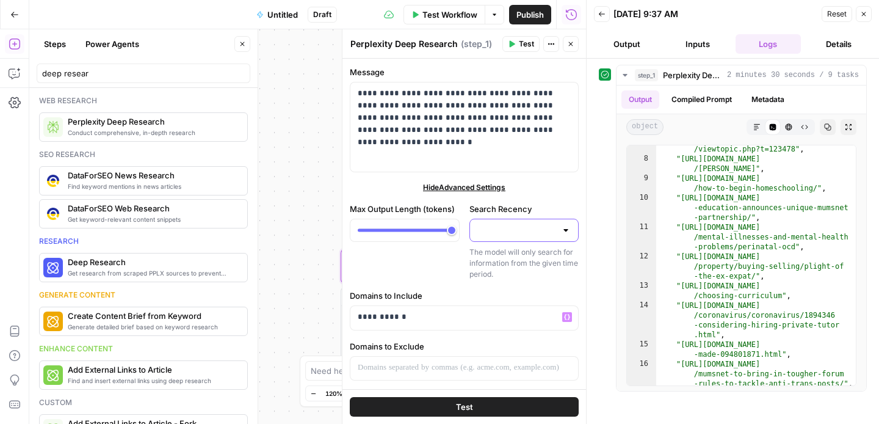
click at [518, 233] on input "Search Recency" at bounding box center [516, 230] width 79 height 12
click at [563, 230] on div at bounding box center [566, 230] width 10 height 12
click at [540, 272] on span "Last Week" at bounding box center [522, 278] width 84 height 12
type input "Last Week"
click at [463, 405] on span "Test" at bounding box center [464, 406] width 17 height 12
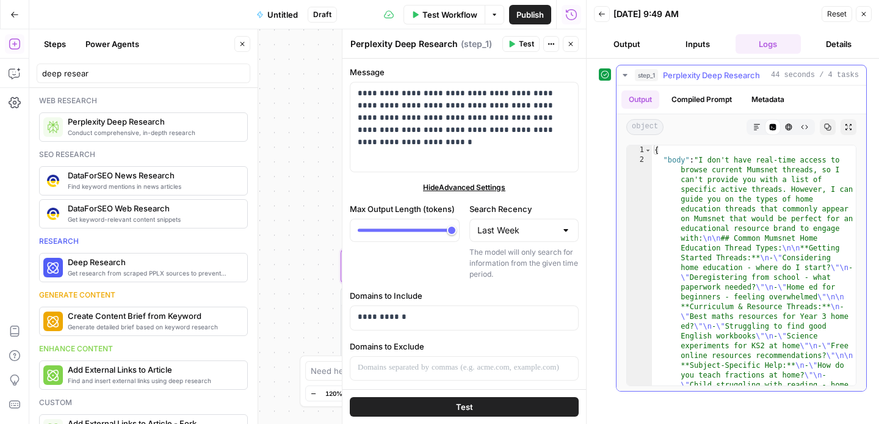
click at [755, 132] on button "Markdown" at bounding box center [757, 127] width 16 height 16
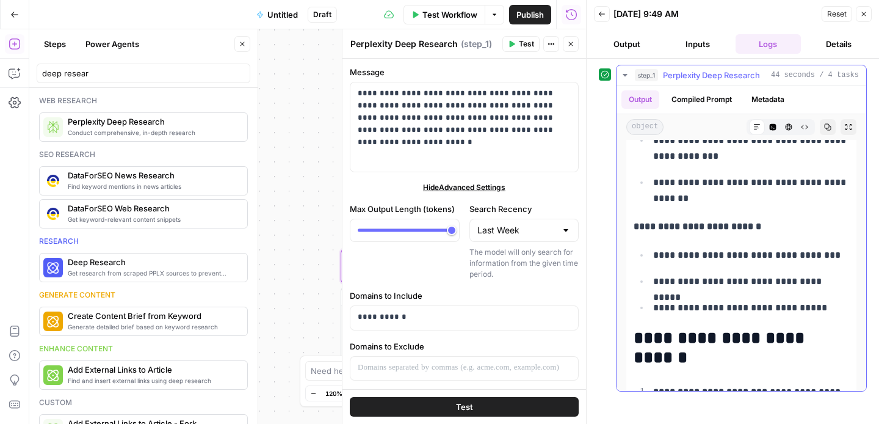
scroll to position [596, 0]
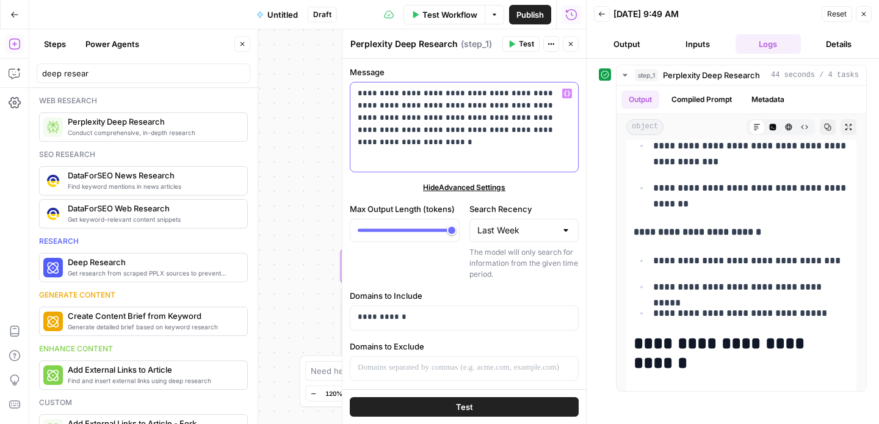
click at [536, 137] on div "**********" at bounding box center [464, 126] width 228 height 89
drag, startPoint x: 536, startPoint y: 137, endPoint x: 353, endPoint y: 91, distance: 188.9
click at [353, 91] on div "**********" at bounding box center [464, 126] width 228 height 89
copy p "**********"
click at [570, 45] on icon "button" at bounding box center [571, 44] width 4 height 4
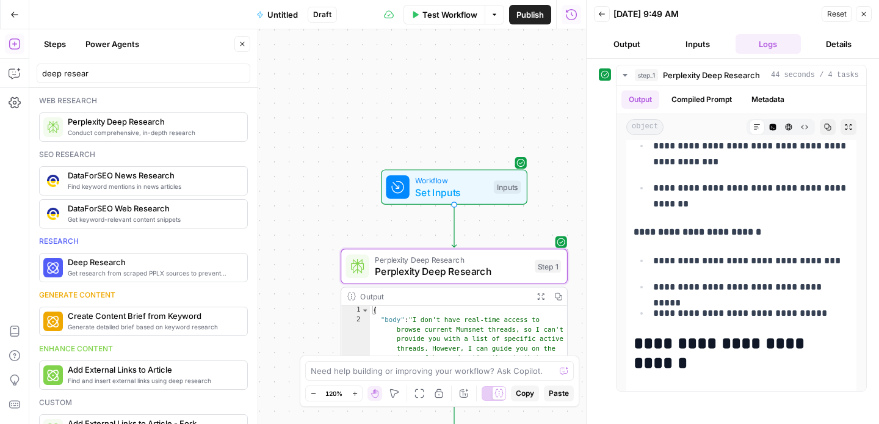
click at [122, 79] on div "deep resear" at bounding box center [144, 73] width 214 height 20
type input "d"
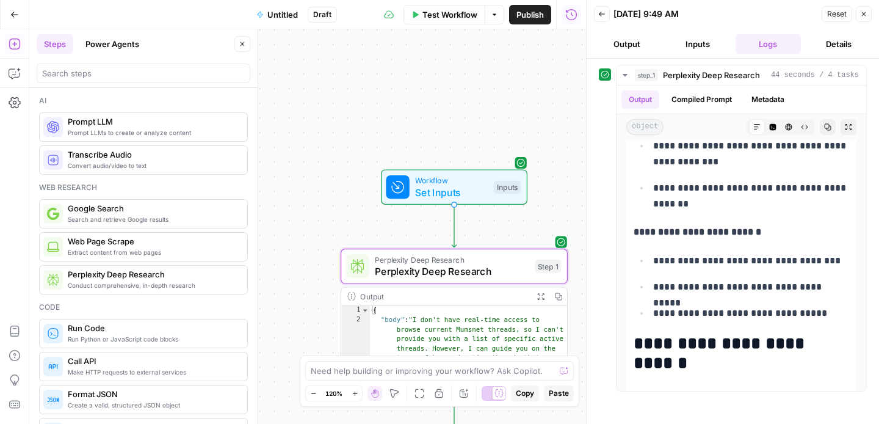
click at [148, 132] on span "Prompt LLMs to create or analyze content" at bounding box center [153, 133] width 170 height 10
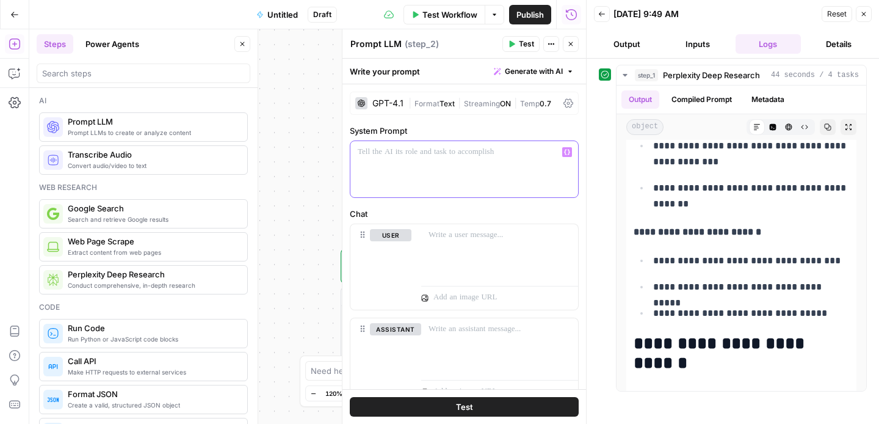
click at [418, 164] on div at bounding box center [464, 169] width 228 height 56
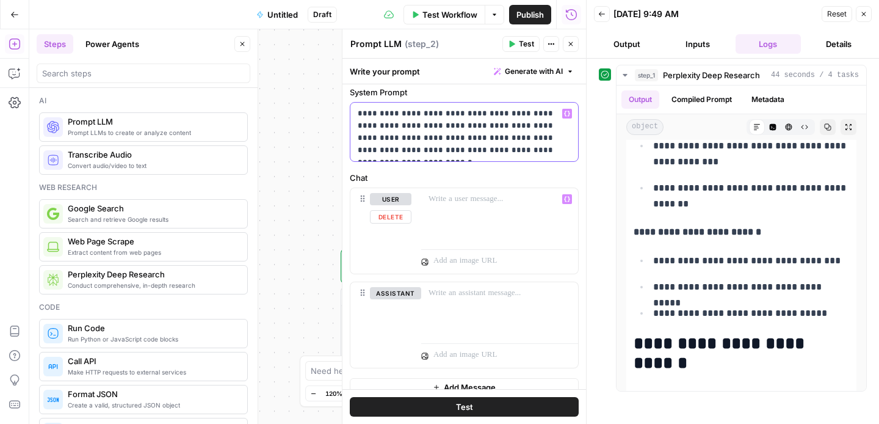
scroll to position [53, 0]
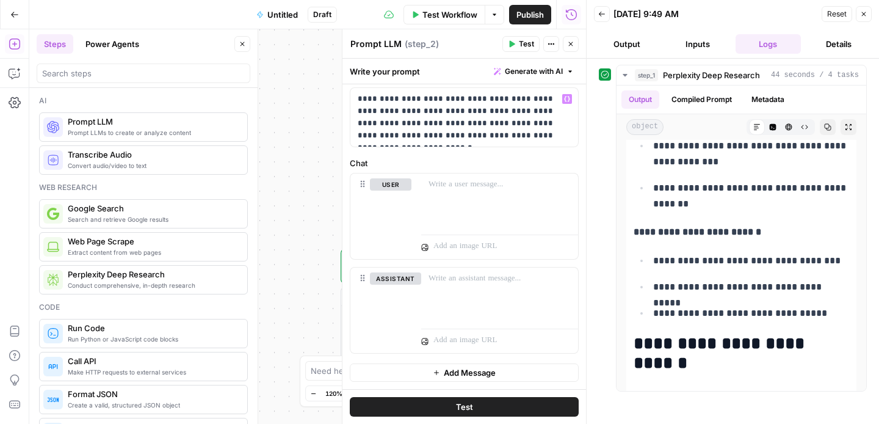
click at [445, 406] on button "Test" at bounding box center [464, 407] width 229 height 20
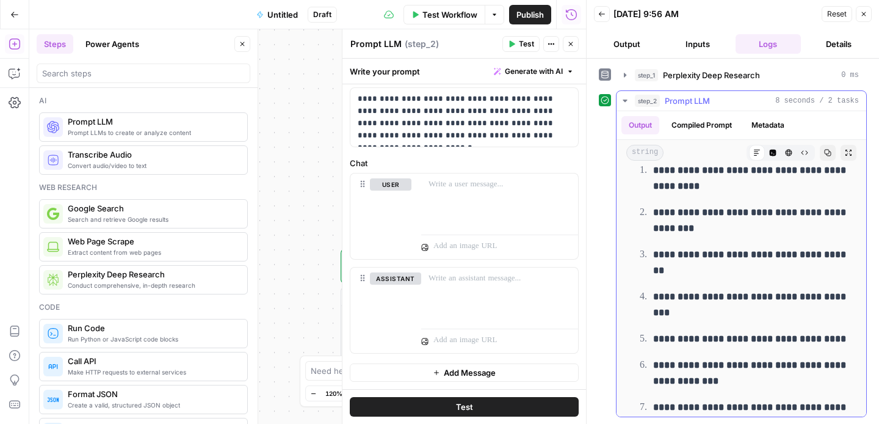
scroll to position [0, 0]
